Goal: Task Accomplishment & Management: Manage account settings

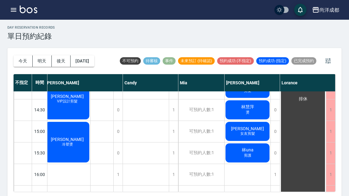
scroll to position [187, 3]
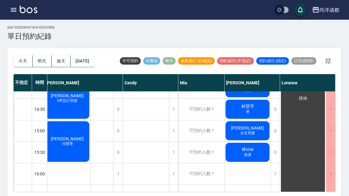
click at [23, 63] on button "今天" at bounding box center [23, 60] width 19 height 11
click at [42, 62] on button "明天" at bounding box center [42, 60] width 19 height 11
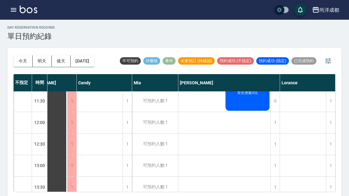
scroll to position [66, 26]
click at [15, 67] on div "[DATE] [DATE] [DATE] [DATE]" at bounding box center [54, 61] width 81 height 26
click at [24, 63] on button "今天" at bounding box center [23, 60] width 19 height 11
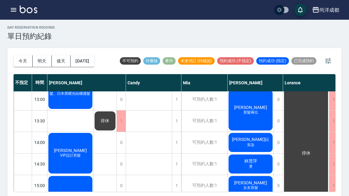
scroll to position [132, 0]
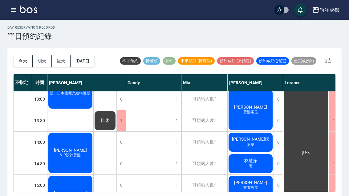
click at [72, 26] on span "VIP設計剪髮" at bounding box center [70, 26] width 2 height 0
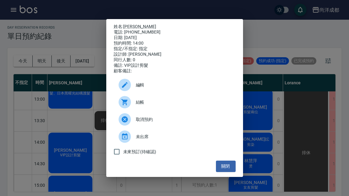
click at [279, 116] on div "姓名: 廖治凱 電話: 0933226670 日期: 2025/08/17 預約時間: 14:00 指定/不指定: 指定 設計師: Lance 同行人數: 0…" at bounding box center [174, 98] width 349 height 196
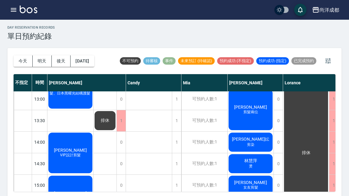
click at [72, 26] on span "VIP設計剪髮" at bounding box center [70, 26] width 2 height 0
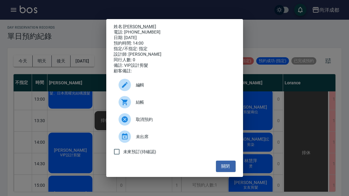
click at [231, 172] on button "關閉" at bounding box center [226, 166] width 20 height 11
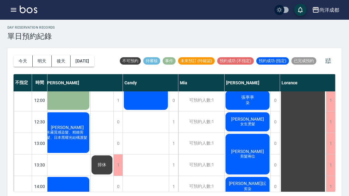
scroll to position [88, 3]
click at [69, 71] on span "女生燙髮" at bounding box center [67, 71] width 2 height 0
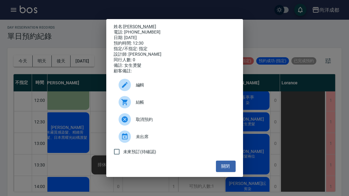
click at [128, 29] on link "[PERSON_NAME]" at bounding box center [139, 26] width 33 height 5
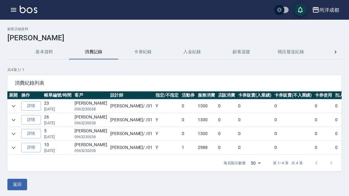
click at [216, 148] on td "0" at bounding box center [226, 148] width 20 height 14
click at [15, 147] on icon "expand row" at bounding box center [14, 147] width 4 height 2
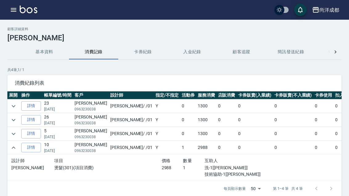
click at [23, 20] on div "顧客詳細資料 陳峻斌 基本資料 消費記錄 卡券紀錄 入金紀錄 顧客追蹤 簡訊發送紀錄 抽獎券紀錄 共 4 筆, 1 / 1 消費紀錄列表 展開 操作 帳單編號…" at bounding box center [174, 121] width 349 height 203
click at [16, 10] on icon "button" at bounding box center [14, 10] width 6 height 4
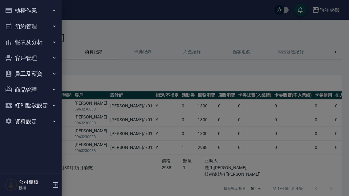
click at [36, 42] on button "報表及分析" at bounding box center [30, 42] width 57 height 16
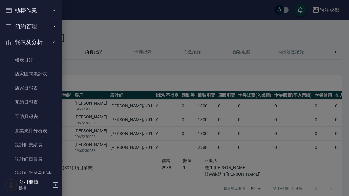
click at [43, 28] on button "預約管理" at bounding box center [30, 26] width 57 height 16
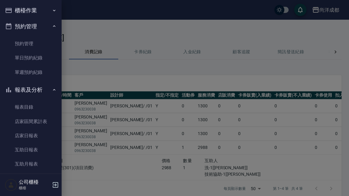
click at [35, 59] on link "單日預約紀錄" at bounding box center [30, 58] width 57 height 14
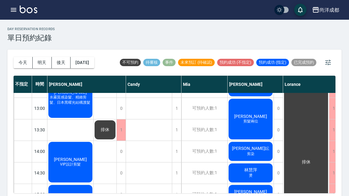
scroll to position [125, 0]
click at [72, 36] on span "剪染" at bounding box center [70, 36] width 2 height 0
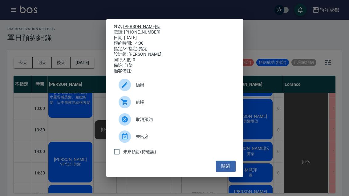
click at [231, 170] on button "關閉" at bounding box center [226, 166] width 20 height 11
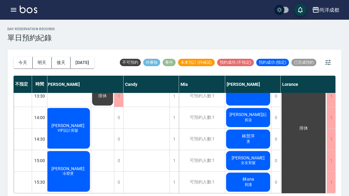
scroll to position [160, 2]
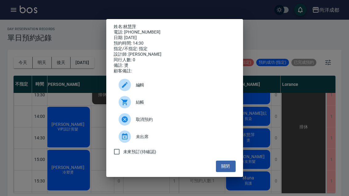
click at [229, 172] on button "關閉" at bounding box center [226, 166] width 20 height 11
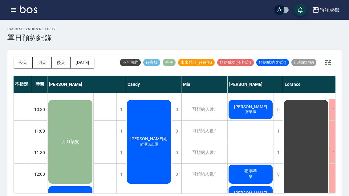
scroll to position [16, 0]
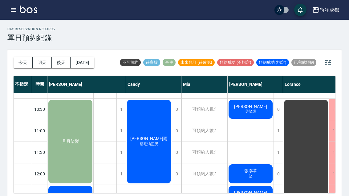
click at [45, 62] on button "明天" at bounding box center [42, 62] width 19 height 11
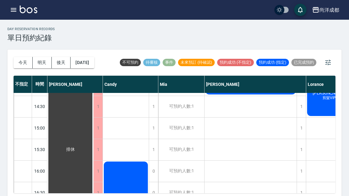
scroll to position [192, 0]
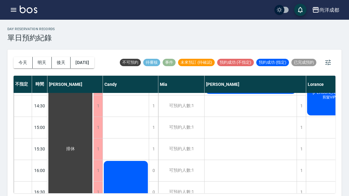
click at [23, 66] on button "今天" at bounding box center [23, 62] width 19 height 11
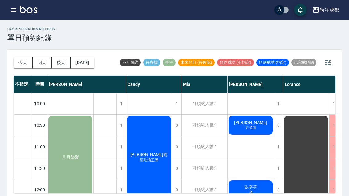
click at [26, 58] on button "今天" at bounding box center [23, 62] width 19 height 11
click at [45, 61] on button "明天" at bounding box center [42, 62] width 19 height 11
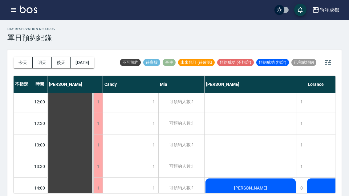
scroll to position [68, 0]
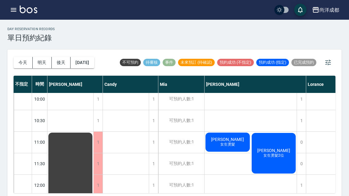
click at [62, 65] on button "後天" at bounding box center [61, 62] width 19 height 11
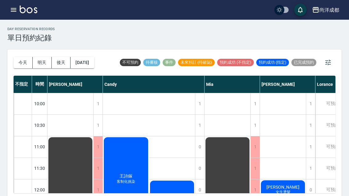
scroll to position [0, 0]
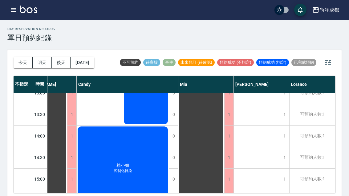
click at [27, 62] on button "今天" at bounding box center [23, 62] width 19 height 11
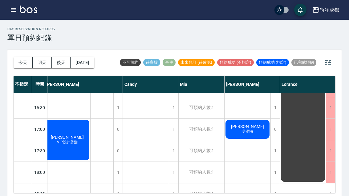
scroll to position [276, 3]
click at [271, 151] on div "1" at bounding box center [274, 150] width 9 height 21
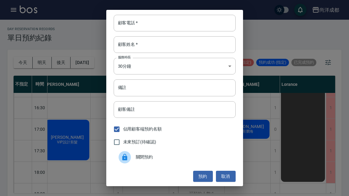
click at [187, 24] on input "顧客電話   *" at bounding box center [175, 23] width 122 height 17
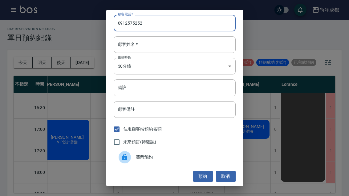
type input "0912575252"
click at [157, 47] on input "顧客姓名   *" at bounding box center [175, 44] width 122 height 17
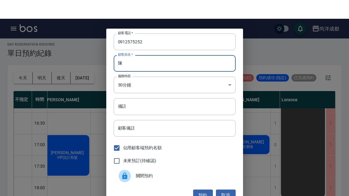
scroll to position [0, 0]
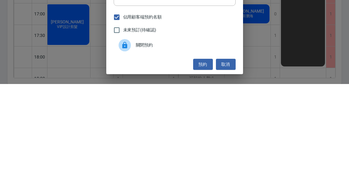
type input "陳"
click at [199, 171] on button "預約" at bounding box center [203, 176] width 20 height 11
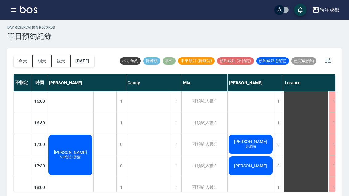
scroll to position [260, 0]
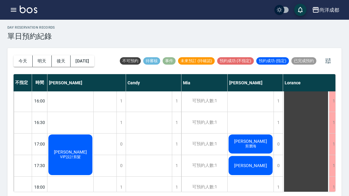
click at [138, 196] on div "任欣雨 縮毛矯正燙" at bounding box center [149, 58] width 46 height 452
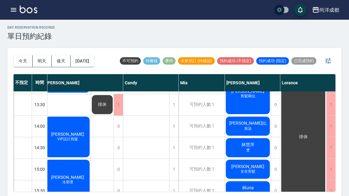
scroll to position [148, 3]
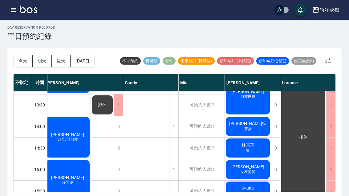
click at [90, 51] on div "林una 剪護" at bounding box center [68, 8] width 46 height 86
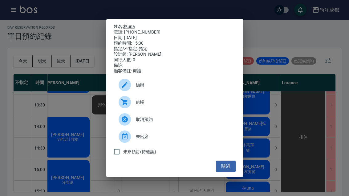
click at [295, 142] on div "姓名: 林una 電話: 0930885789 日期: 2025/08/17 預約時間: 15:30 指定/不指定: 指定 設計師: Benny 同行人數: …" at bounding box center [174, 98] width 349 height 196
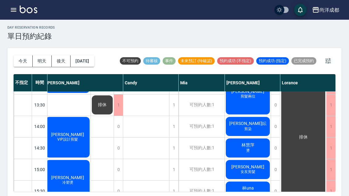
click at [72, 51] on div "廖峯德 冷塑燙" at bounding box center [68, 8] width 46 height 86
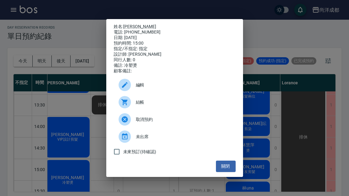
click at [26, 196] on div "姓名: 廖峯德 電話: 0988959469 日期: 2025/08/17 預約時間: 15:00 指定/不指定: 指定 設計師: Lance 同行人數: 0…" at bounding box center [174, 98] width 349 height 196
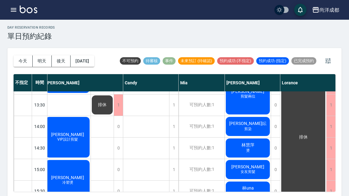
click at [17, 65] on button "今天" at bounding box center [23, 60] width 19 height 11
click at [20, 58] on button "今天" at bounding box center [23, 60] width 19 height 11
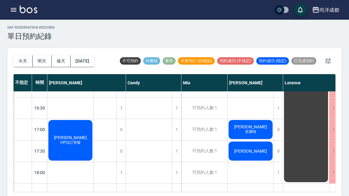
scroll to position [274, 0]
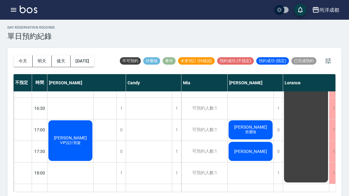
click at [21, 60] on button "今天" at bounding box center [23, 60] width 19 height 11
click at [46, 59] on button "明天" at bounding box center [42, 60] width 19 height 11
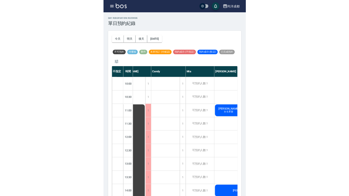
scroll to position [2, 0]
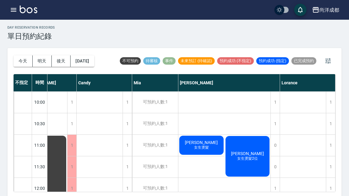
click at [25, 66] on button "今天" at bounding box center [23, 60] width 19 height 11
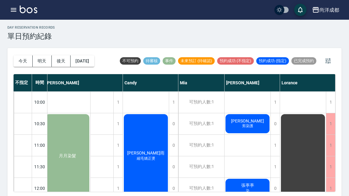
click at [42, 62] on button "明天" at bounding box center [42, 60] width 19 height 11
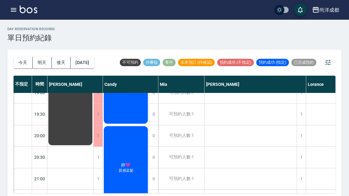
scroll to position [396, 2]
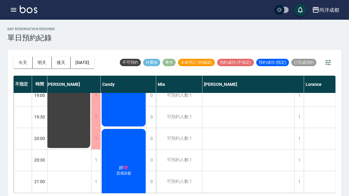
click at [26, 60] on button "今天" at bounding box center [23, 62] width 19 height 11
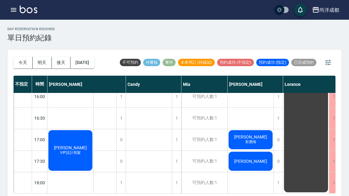
scroll to position [266, 0]
click at [35, 65] on button "明天" at bounding box center [42, 62] width 19 height 11
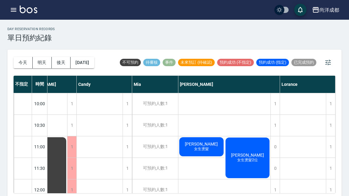
scroll to position [0, 26]
click at [43, 62] on button "明天" at bounding box center [42, 62] width 19 height 11
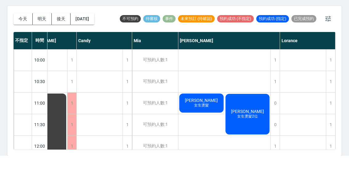
scroll to position [2, 0]
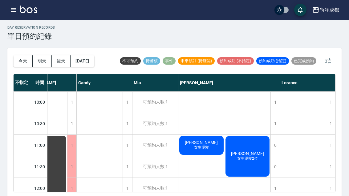
click at [64, 64] on button "後天" at bounding box center [61, 60] width 19 height 11
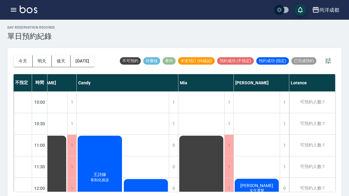
click at [43, 59] on button "明天" at bounding box center [42, 60] width 19 height 11
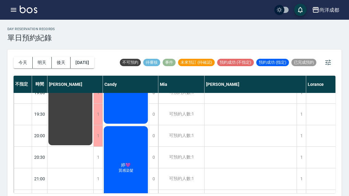
scroll to position [279, 0]
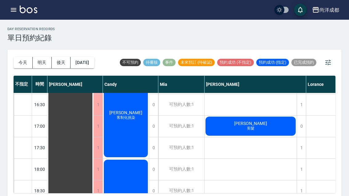
click at [18, 54] on div "[DATE] [DATE] [DATE] [DATE]" at bounding box center [54, 63] width 81 height 26
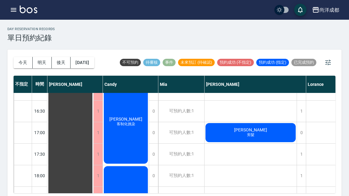
scroll to position [272, 0]
click at [29, 63] on button "今天" at bounding box center [23, 62] width 19 height 11
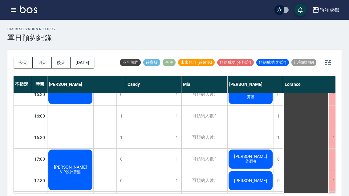
scroll to position [246, 0]
click at [22, 59] on button "今天" at bounding box center [23, 62] width 19 height 11
click at [26, 62] on button "今天" at bounding box center [23, 62] width 19 height 11
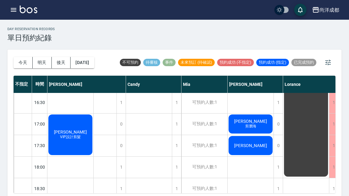
scroll to position [282, 0]
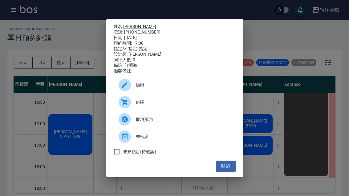
click at [229, 172] on button "關閉" at bounding box center [226, 166] width 20 height 11
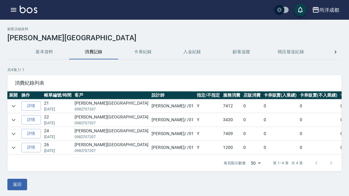
click at [19, 11] on button "button" at bounding box center [13, 10] width 12 height 12
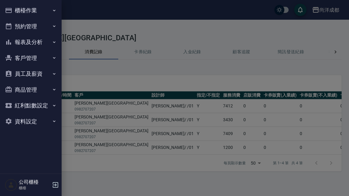
click at [22, 76] on button "員工及薪資" at bounding box center [30, 74] width 57 height 16
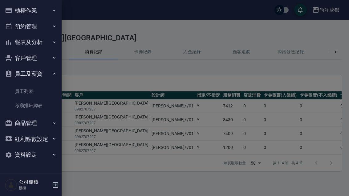
click at [19, 55] on button "客戶管理" at bounding box center [30, 58] width 57 height 16
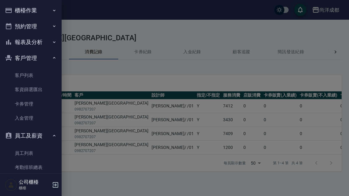
click at [22, 73] on link "客戶列表" at bounding box center [30, 75] width 57 height 14
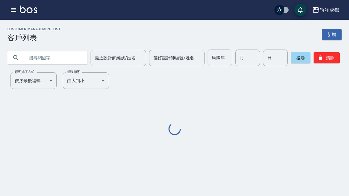
click at [61, 54] on input "text" at bounding box center [54, 58] width 58 height 17
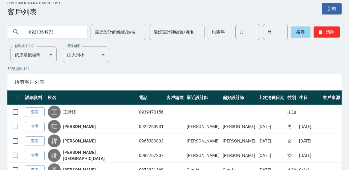
type input "0921364973"
click at [295, 52] on button "搜尋" at bounding box center [300, 57] width 20 height 11
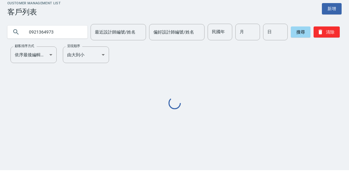
scroll to position [20, 0]
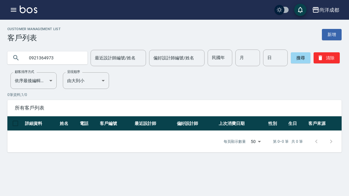
click at [30, 50] on input "0921364973" at bounding box center [54, 58] width 58 height 17
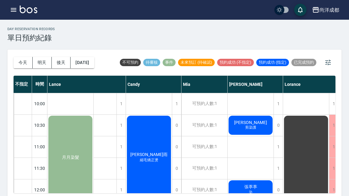
click at [20, 63] on button "今天" at bounding box center [23, 62] width 19 height 11
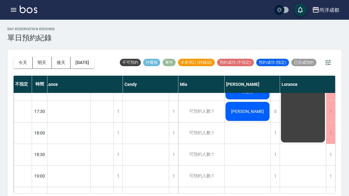
scroll to position [315, 3]
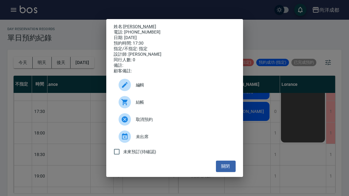
click at [222, 170] on button "關閉" at bounding box center [226, 166] width 20 height 11
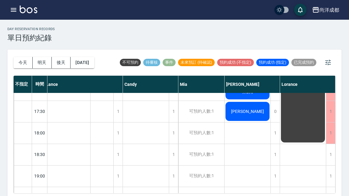
click at [40, 66] on button "明天" at bounding box center [42, 62] width 19 height 11
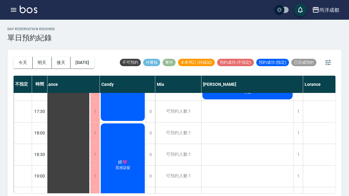
click at [50, 74] on div "[DATE] [DATE] [DATE] [DATE]" at bounding box center [54, 63] width 81 height 26
click at [69, 62] on button "後天" at bounding box center [61, 62] width 19 height 11
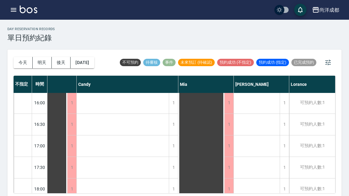
click at [91, 61] on button "[DATE]" at bounding box center [81, 62] width 23 height 11
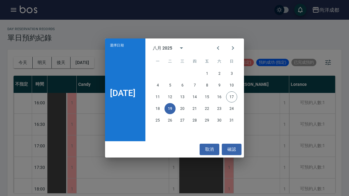
scroll to position [259, 26]
click at [186, 109] on button "20" at bounding box center [182, 108] width 11 height 11
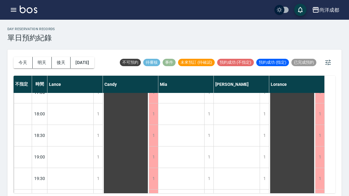
scroll to position [334, 0]
click at [135, 26] on div "day Reservation records 單日預約紀錄 [DATE] [DATE] [DATE] [DATE] 不可預約 待審核 事件 未來預訂 (待確…" at bounding box center [174, 110] width 349 height 180
